Goal: Entertainment & Leisure: Consume media (video, audio)

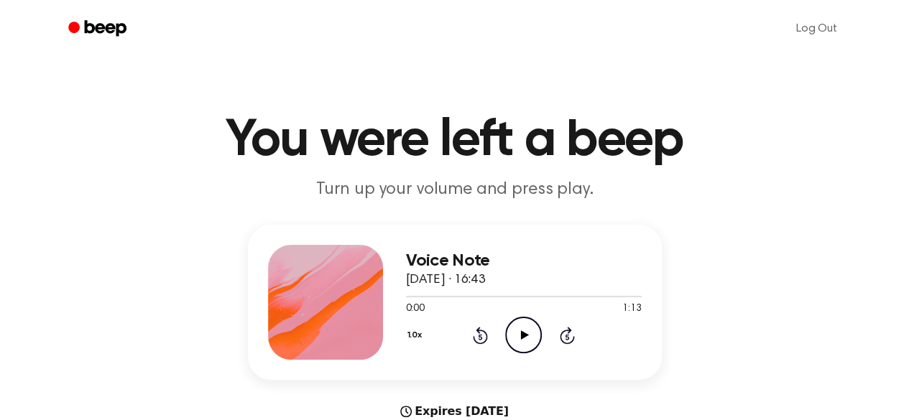
click at [526, 341] on icon "Play Audio" at bounding box center [523, 335] width 37 height 37
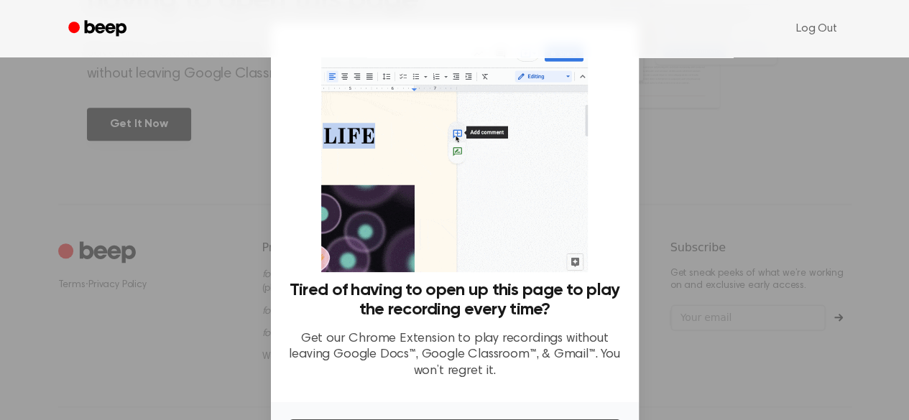
scroll to position [707, 0]
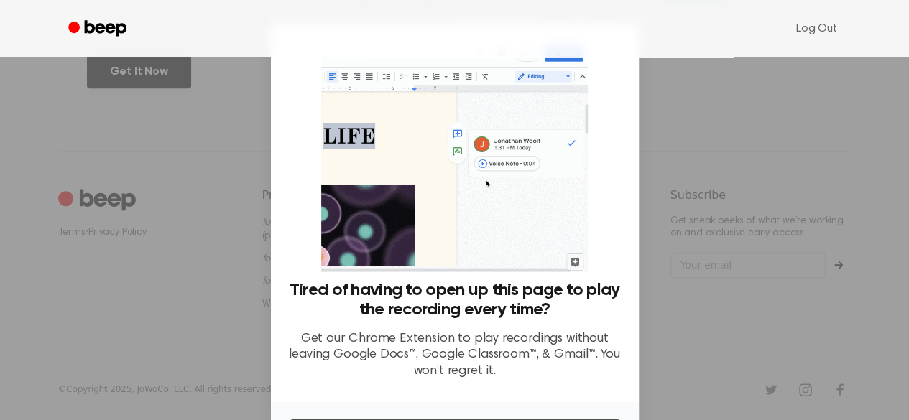
click at [747, 172] on div at bounding box center [454, 210] width 909 height 420
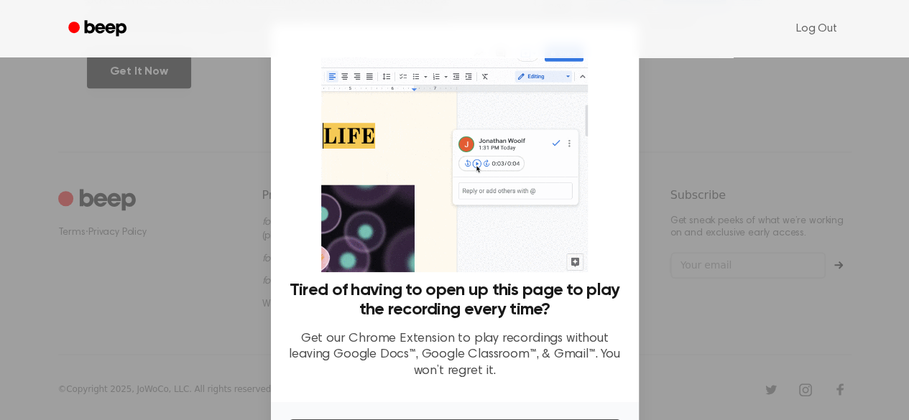
click at [468, 316] on h3 "Tired of having to open up this page to play the recording every time?" at bounding box center [454, 300] width 333 height 39
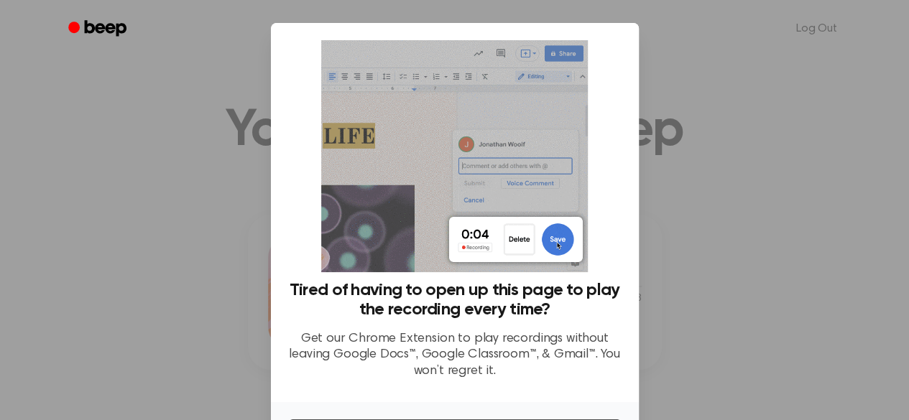
scroll to position [0, 0]
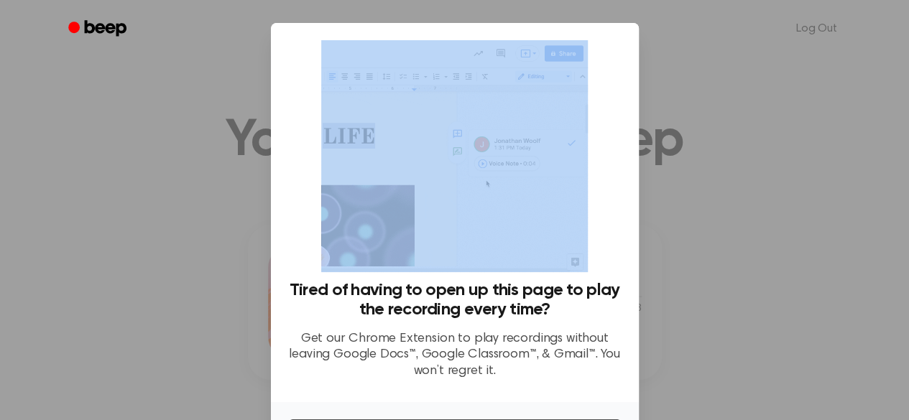
drag, startPoint x: 617, startPoint y: 91, endPoint x: 638, endPoint y: 201, distance: 111.9
click at [638, 201] on div "​ Tired of having to open up this page to play the recording every time? Get ou…" at bounding box center [454, 261] width 909 height 523
click at [843, 154] on div at bounding box center [454, 210] width 909 height 420
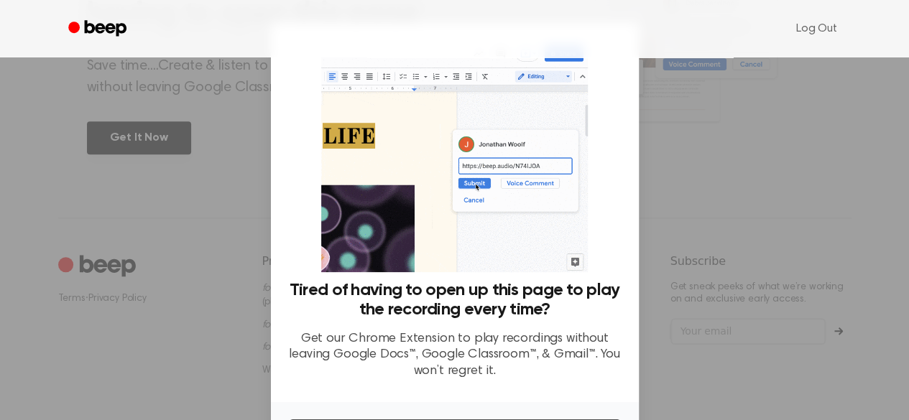
scroll to position [707, 0]
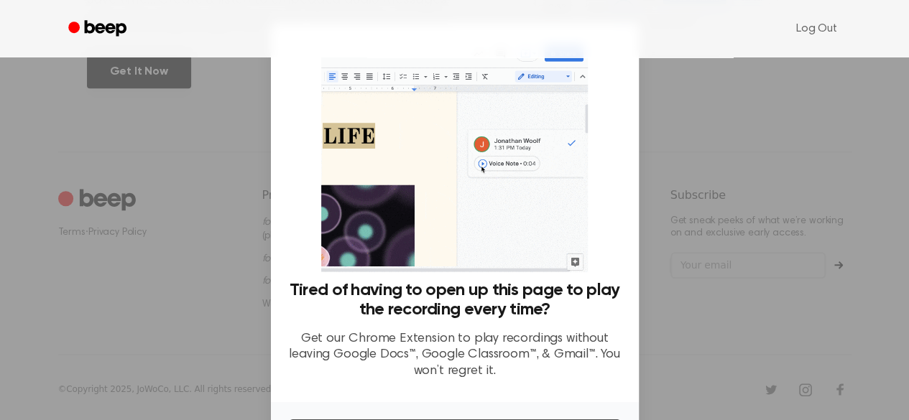
click at [461, 358] on p "Get our Chrome Extension to play recordings without leaving Google Docs™, Googl…" at bounding box center [454, 355] width 333 height 49
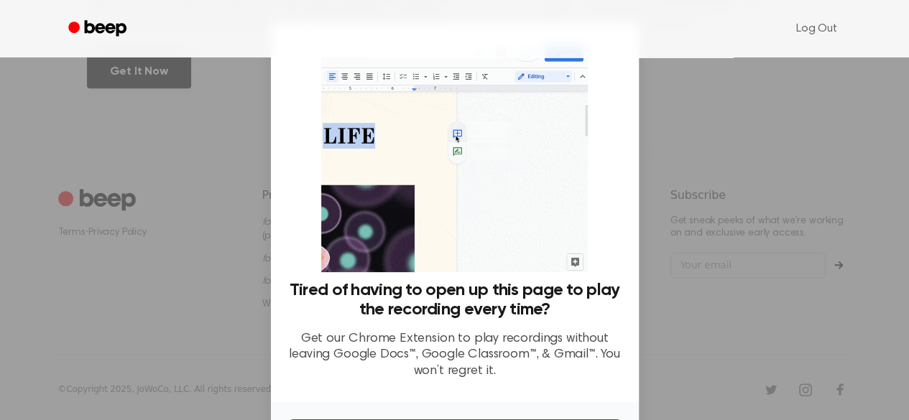
click at [810, 145] on div at bounding box center [454, 210] width 909 height 420
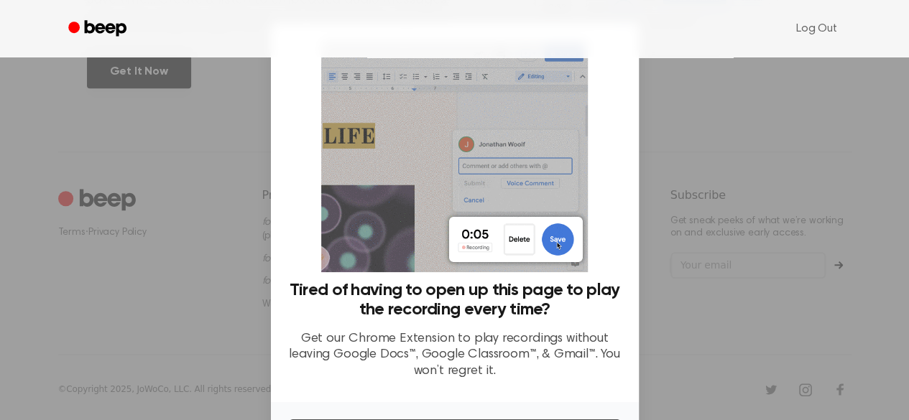
click at [501, 188] on img at bounding box center [454, 156] width 267 height 232
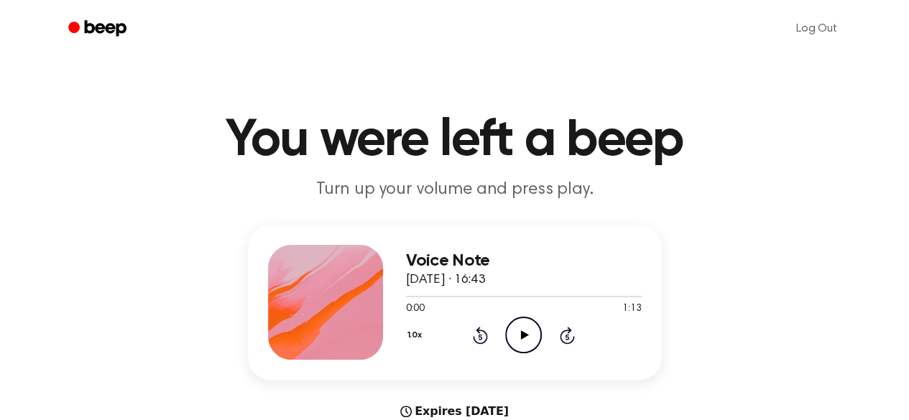
click at [522, 334] on icon at bounding box center [525, 334] width 8 height 9
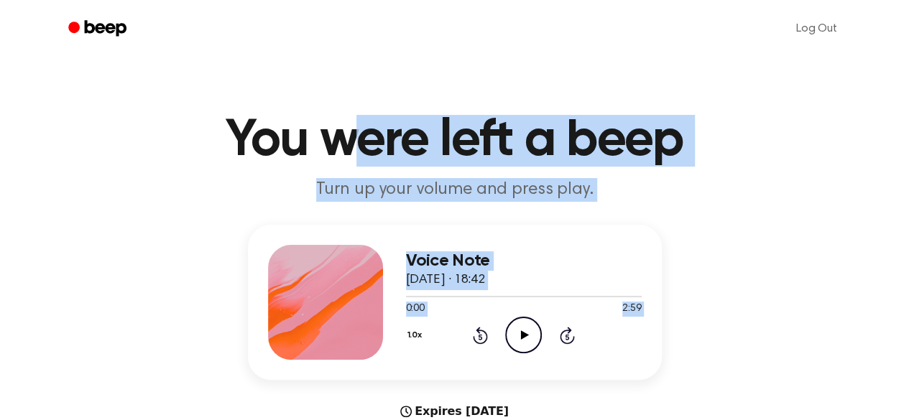
click at [522, 326] on icon "Play Audio" at bounding box center [523, 335] width 37 height 37
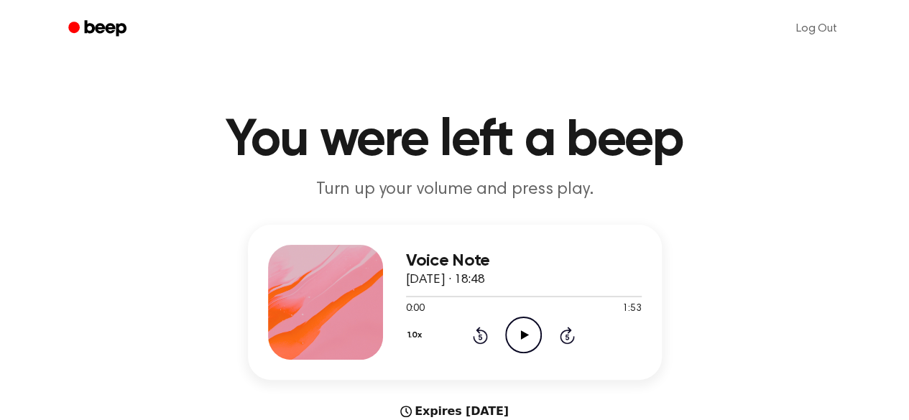
click at [522, 328] on icon "Play Audio" at bounding box center [523, 335] width 37 height 37
